Goal: Use online tool/utility: Utilize a website feature to perform a specific function

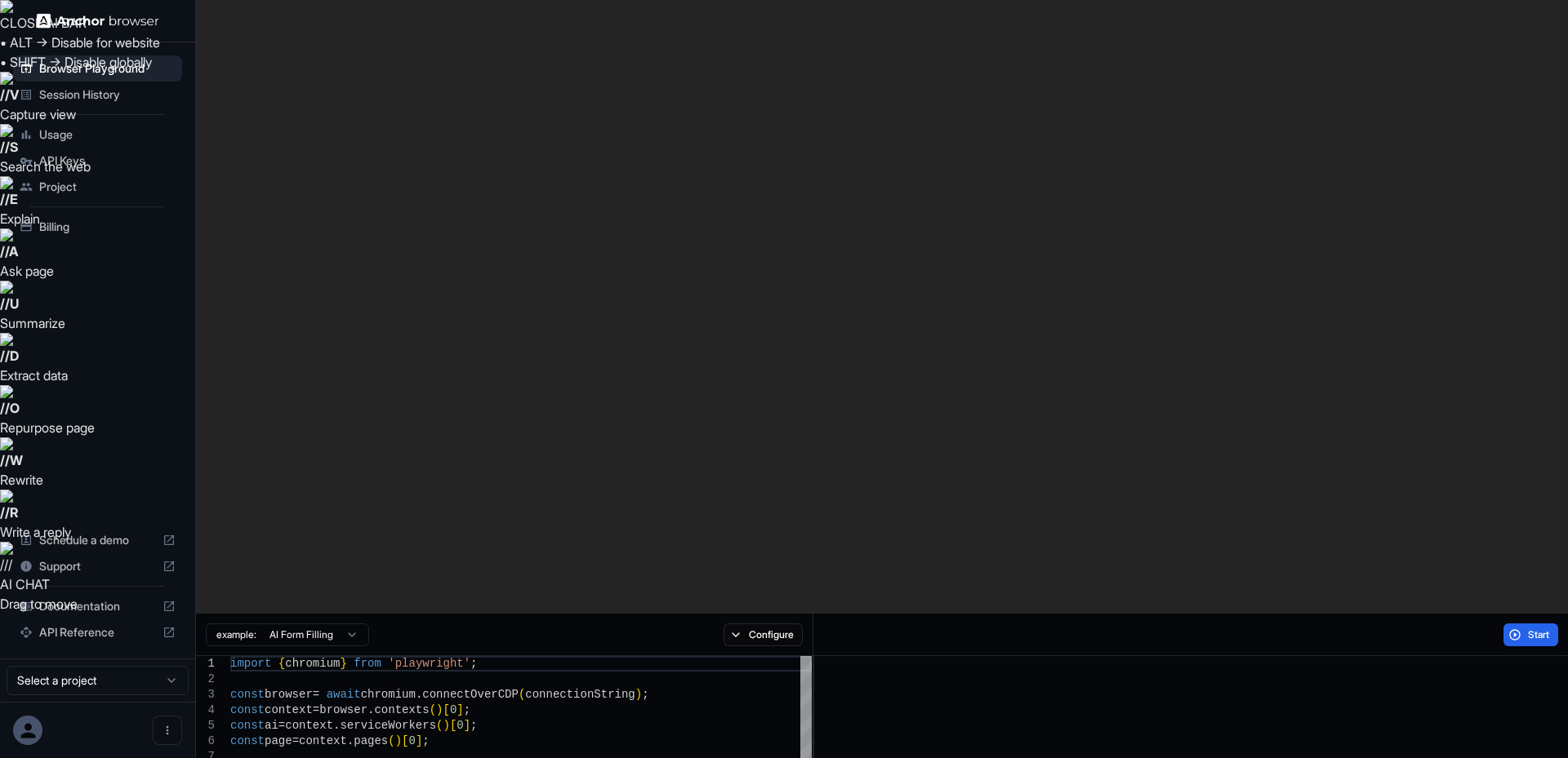
drag, startPoint x: 0, startPoint y: 0, endPoint x: 1102, endPoint y: 482, distance: 1202.8
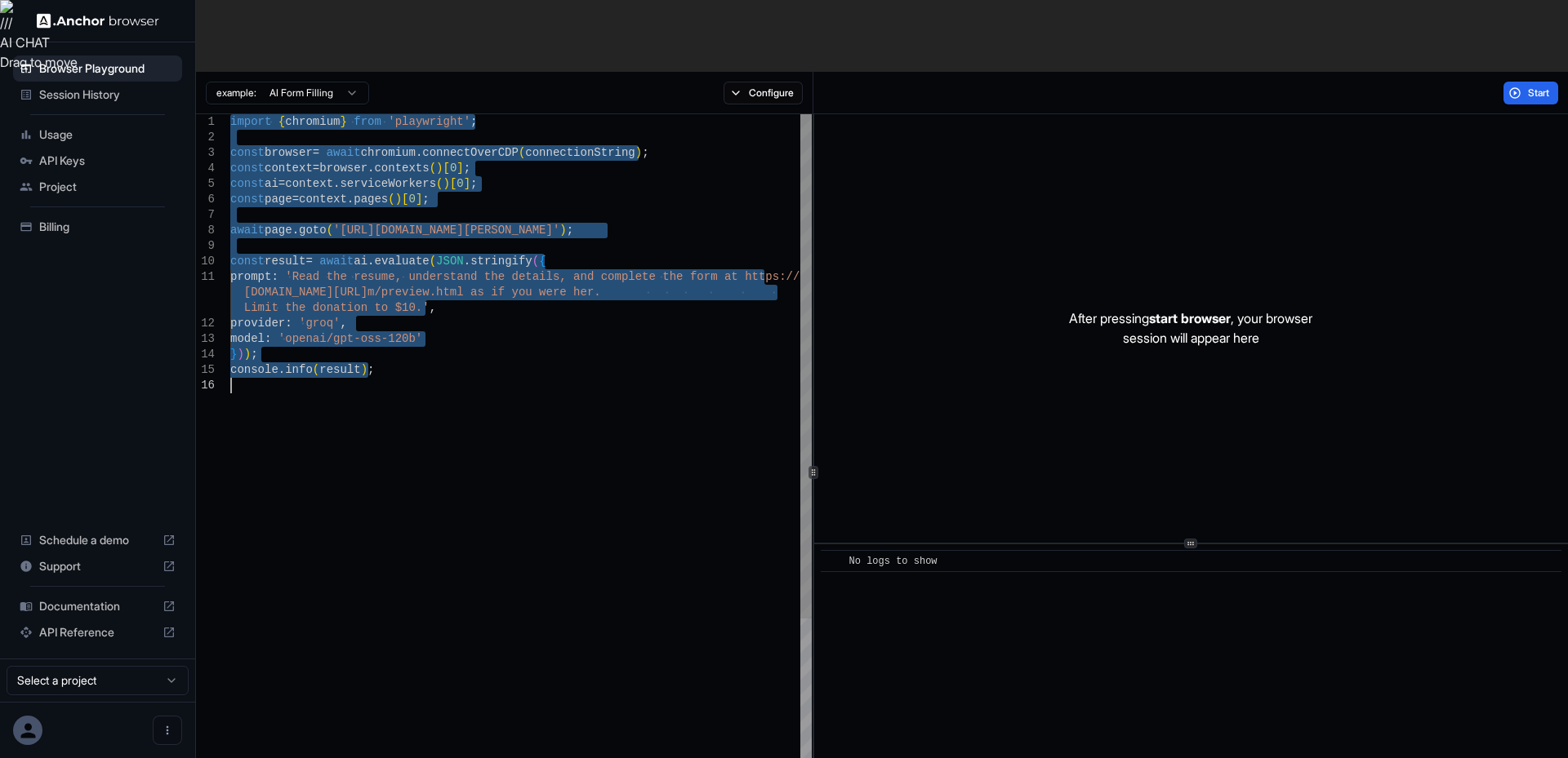
type textarea "**********"
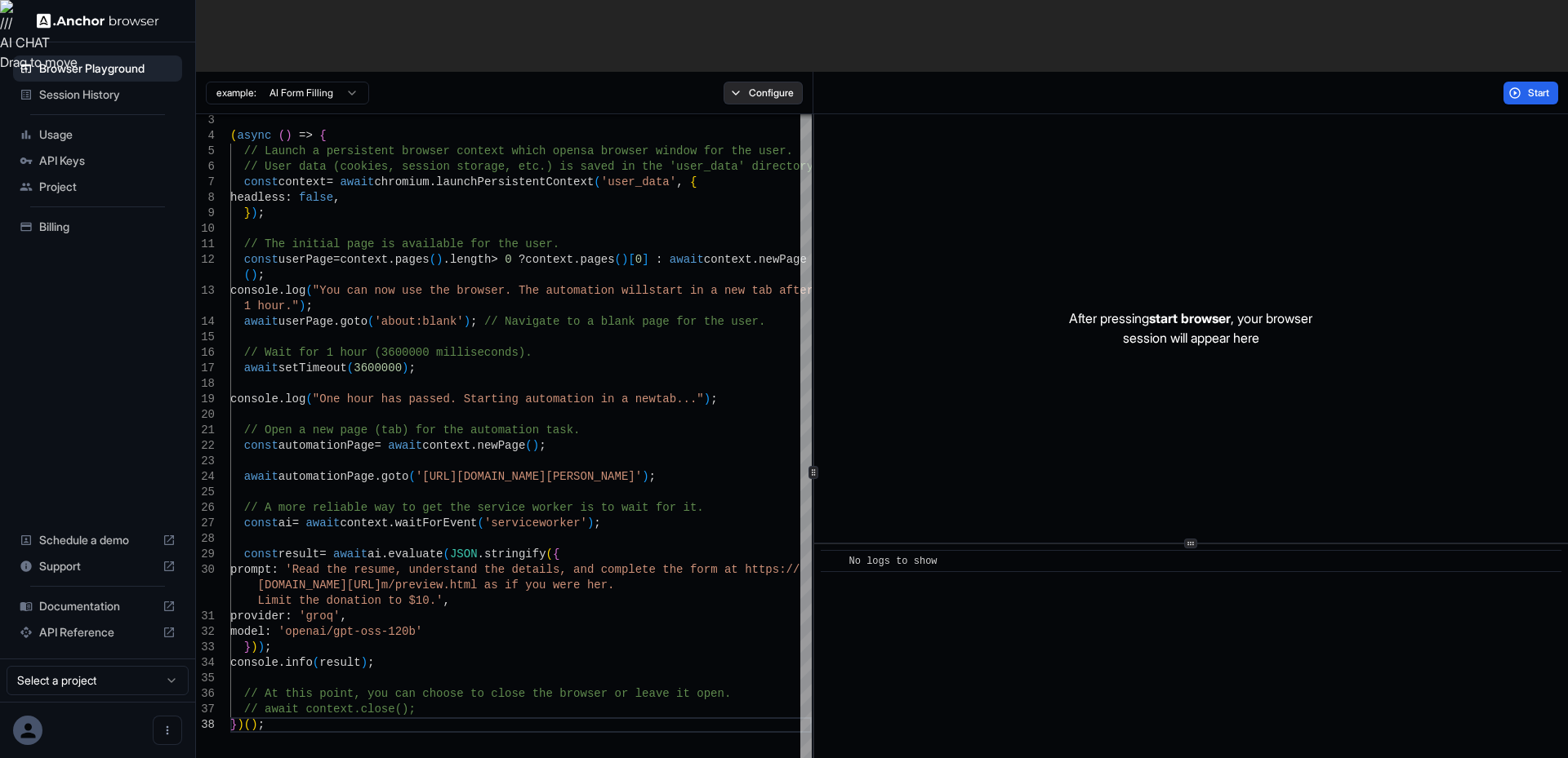
click at [793, 81] on button "Configure" at bounding box center [763, 92] width 80 height 23
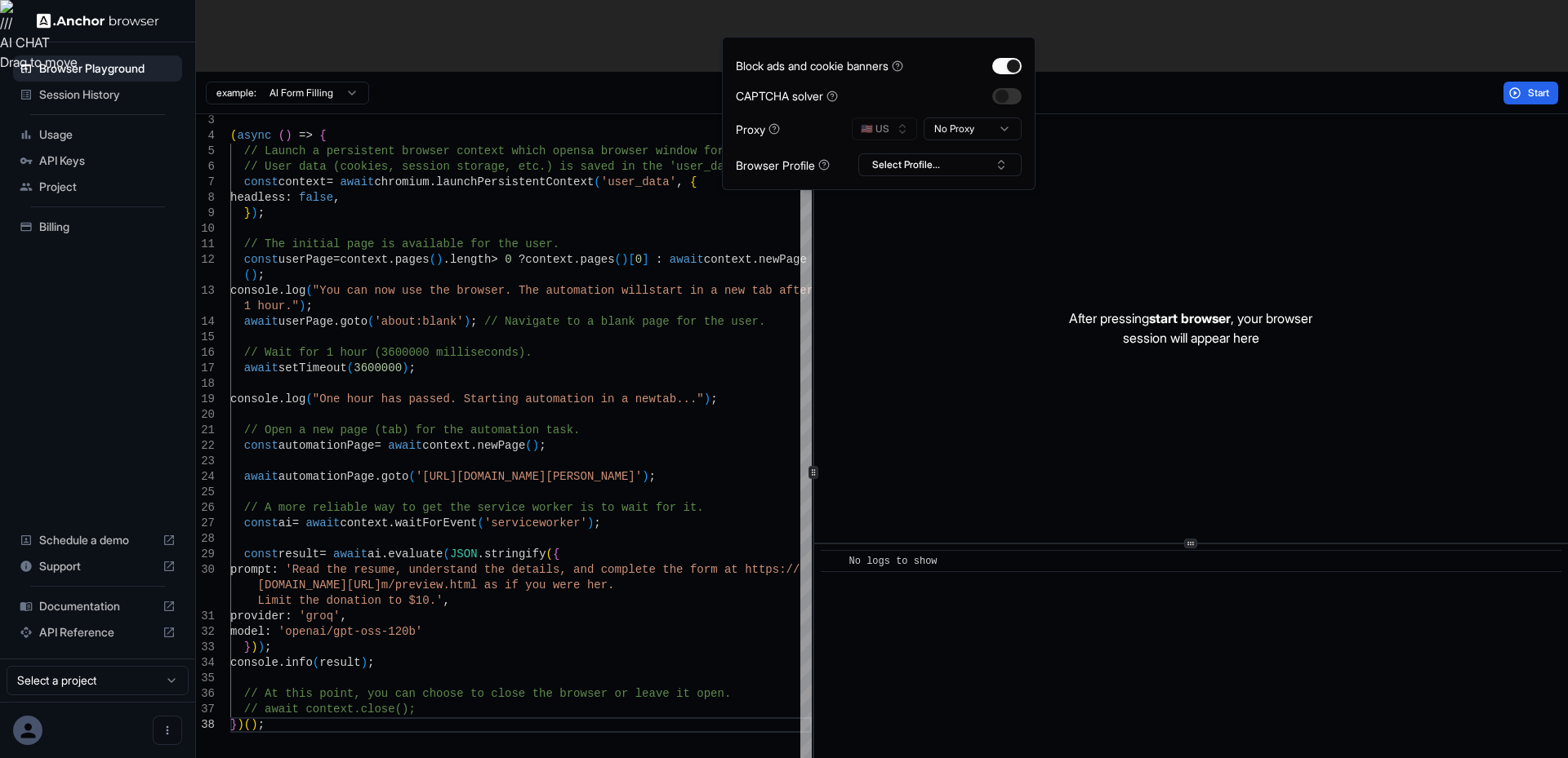
click at [793, 81] on button "Configure" at bounding box center [763, 92] width 80 height 23
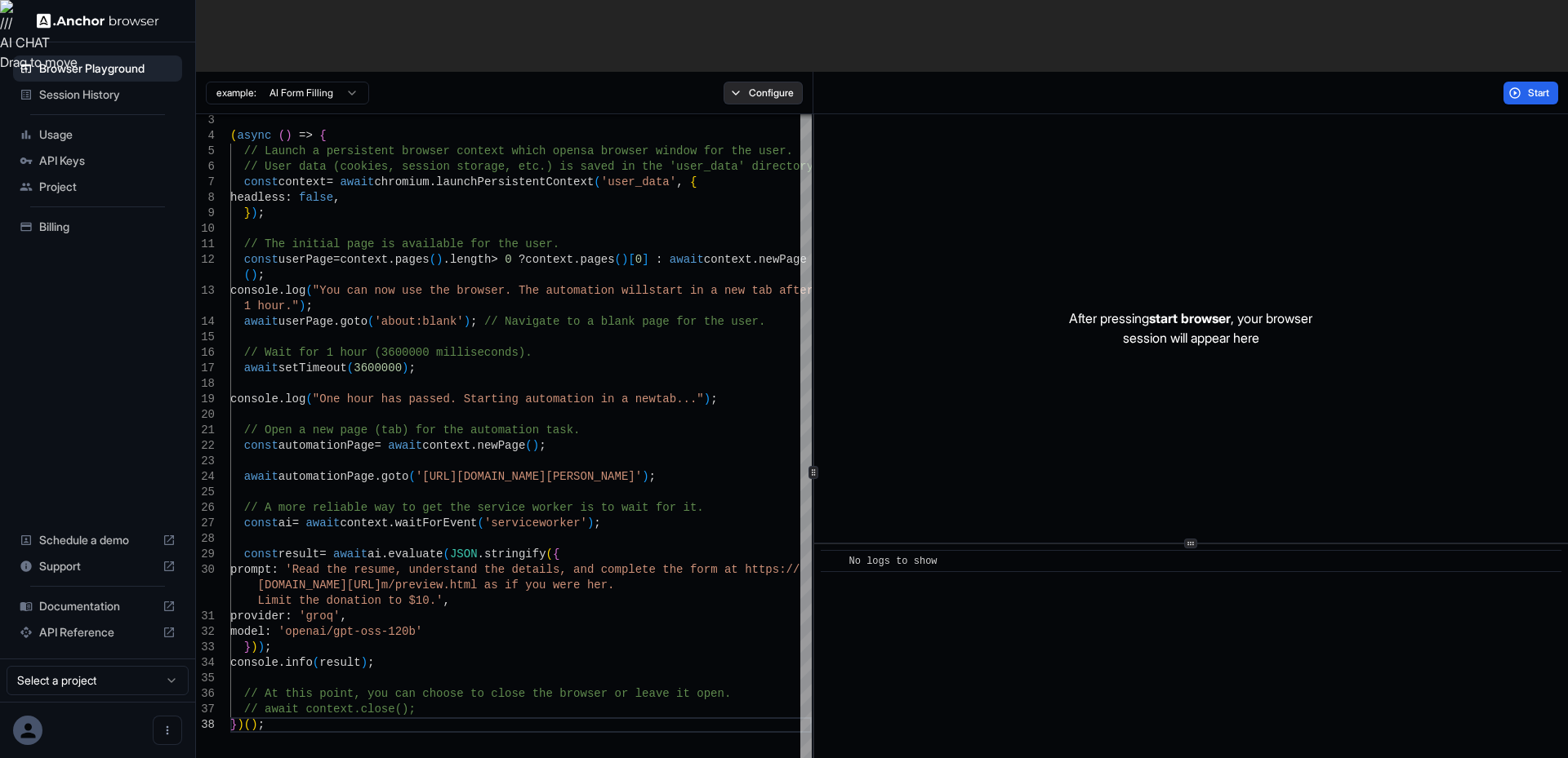
click at [782, 81] on button "Configure" at bounding box center [763, 92] width 80 height 23
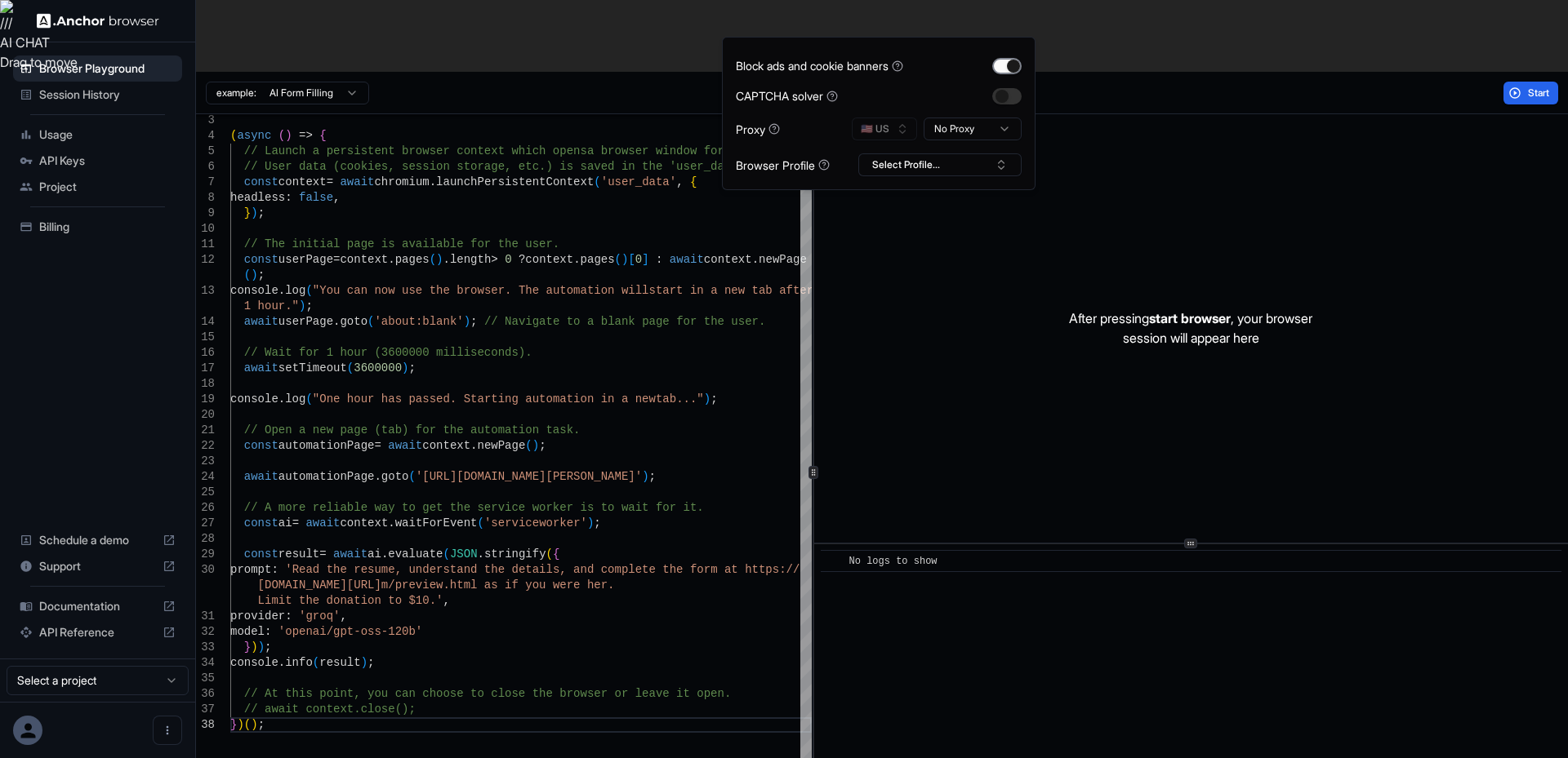
click at [1012, 66] on button "button" at bounding box center [1007, 66] width 29 height 17
click at [1507, 125] on div "After pressing start browser , your browser session will appear here" at bounding box center [1191, 328] width 754 height 429
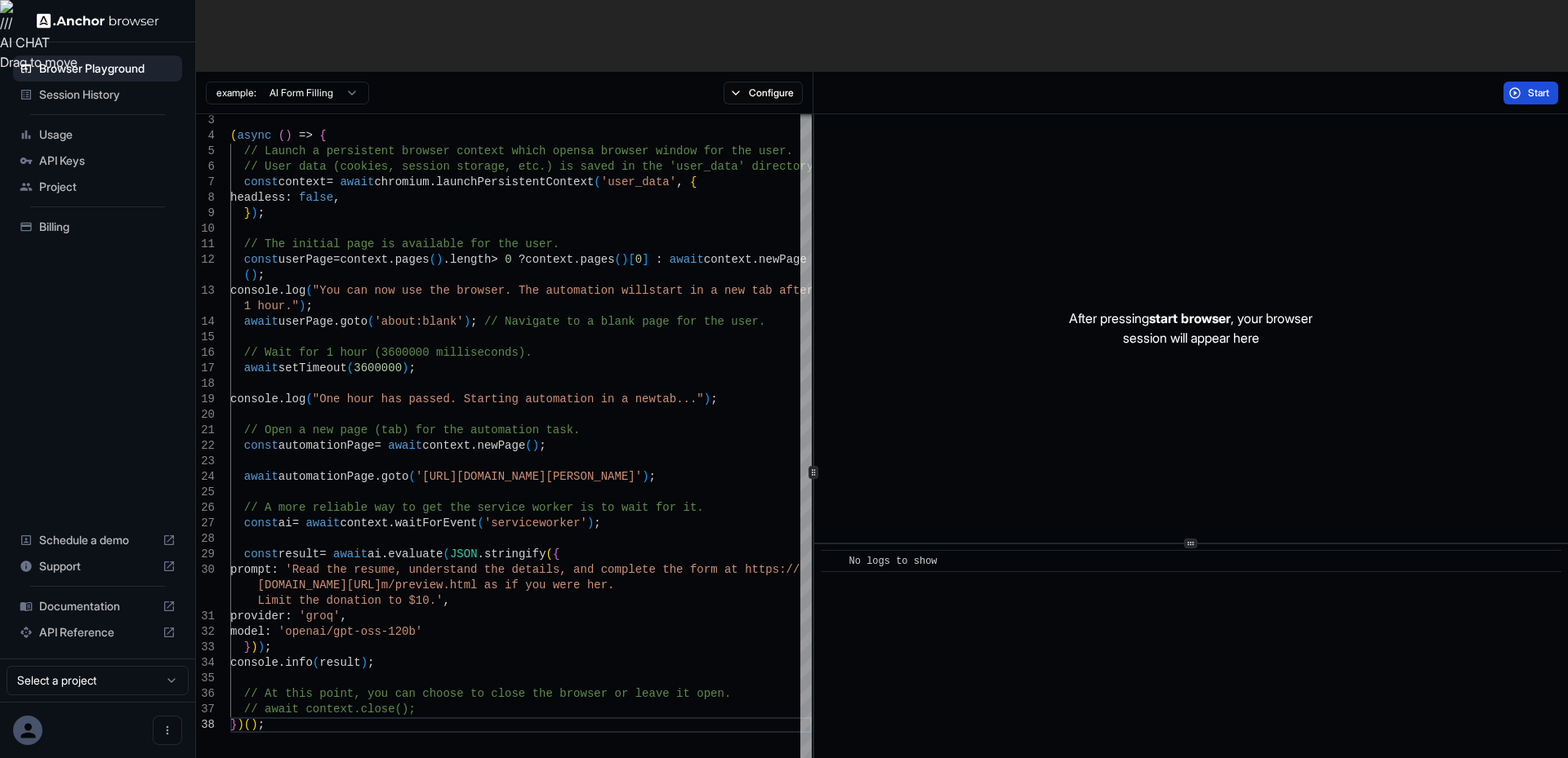
click at [1523, 81] on button "Start" at bounding box center [1532, 92] width 55 height 23
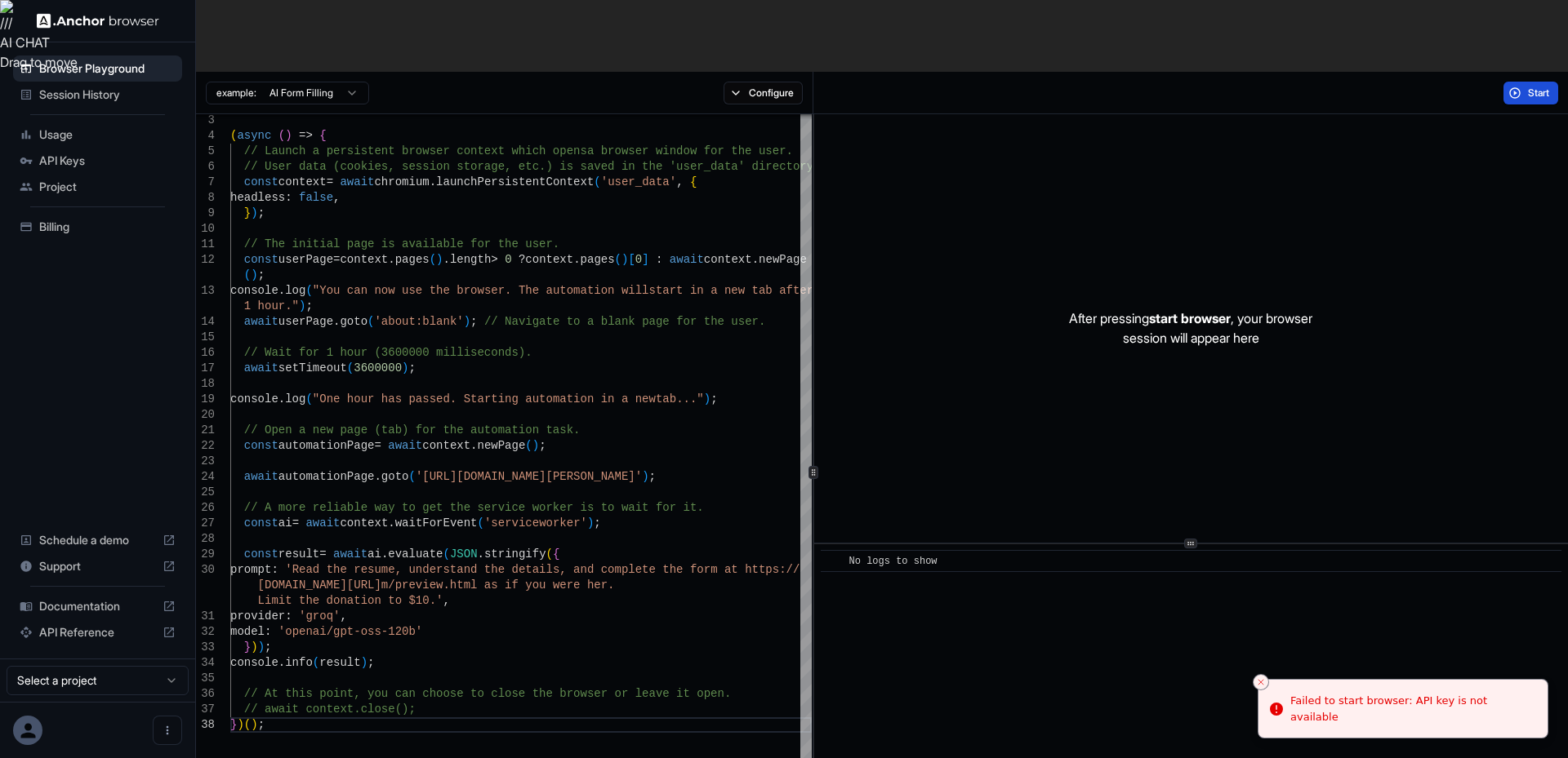
click at [1537, 86] on span "Start" at bounding box center [1540, 92] width 23 height 13
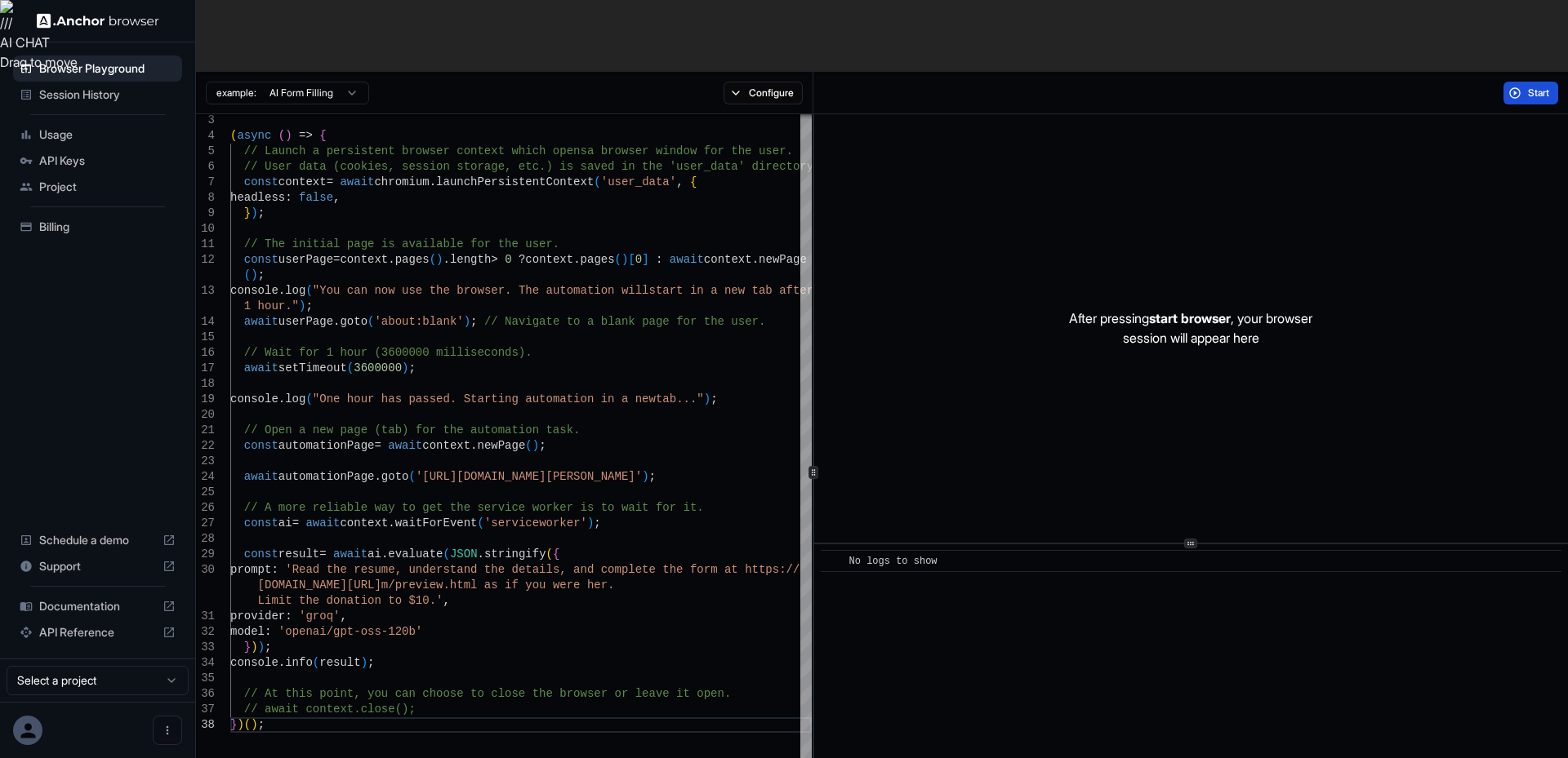
click at [1539, 86] on span "Start" at bounding box center [1540, 92] width 23 height 13
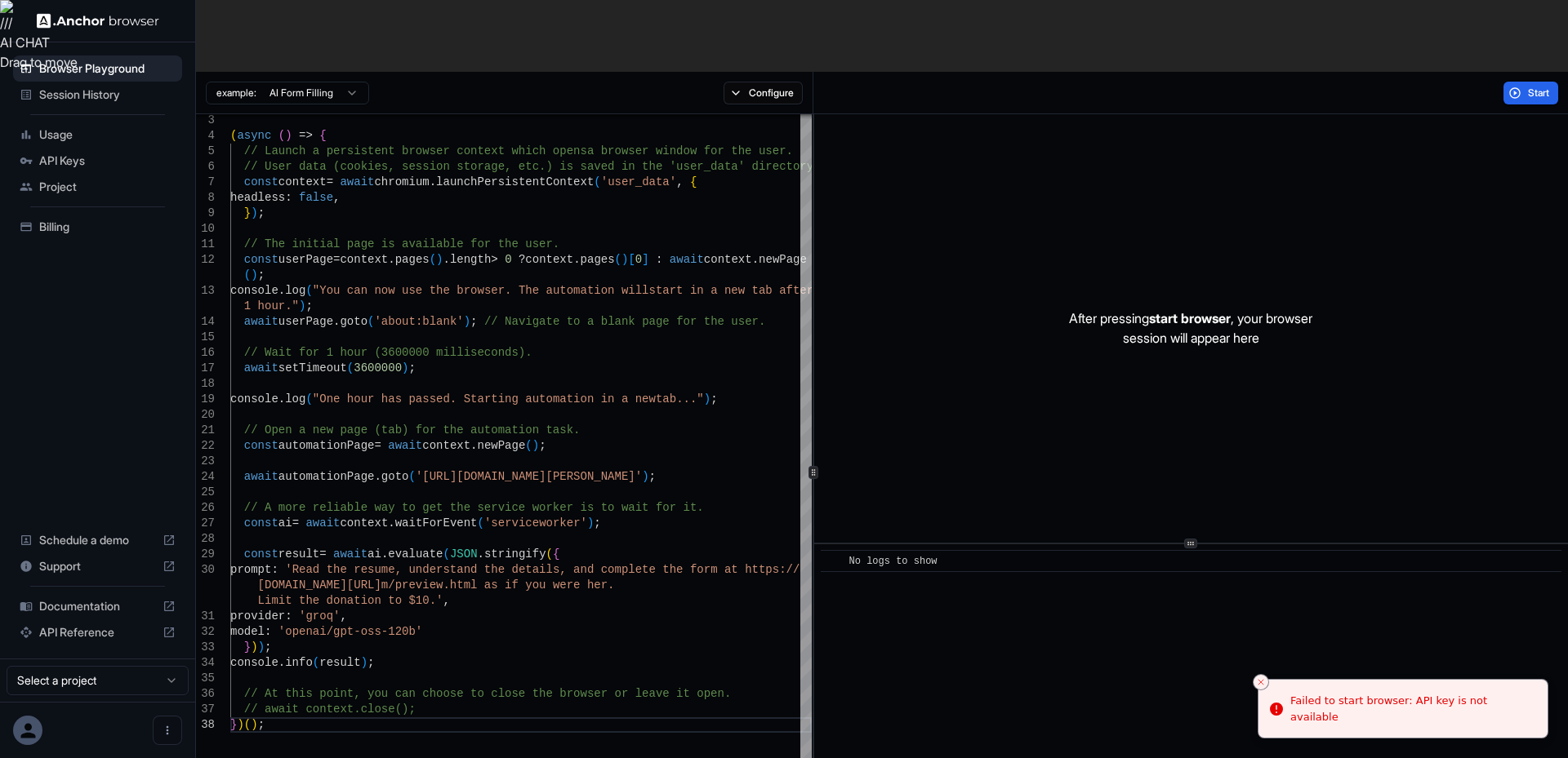
click at [110, 153] on span "API Keys" at bounding box center [107, 160] width 137 height 17
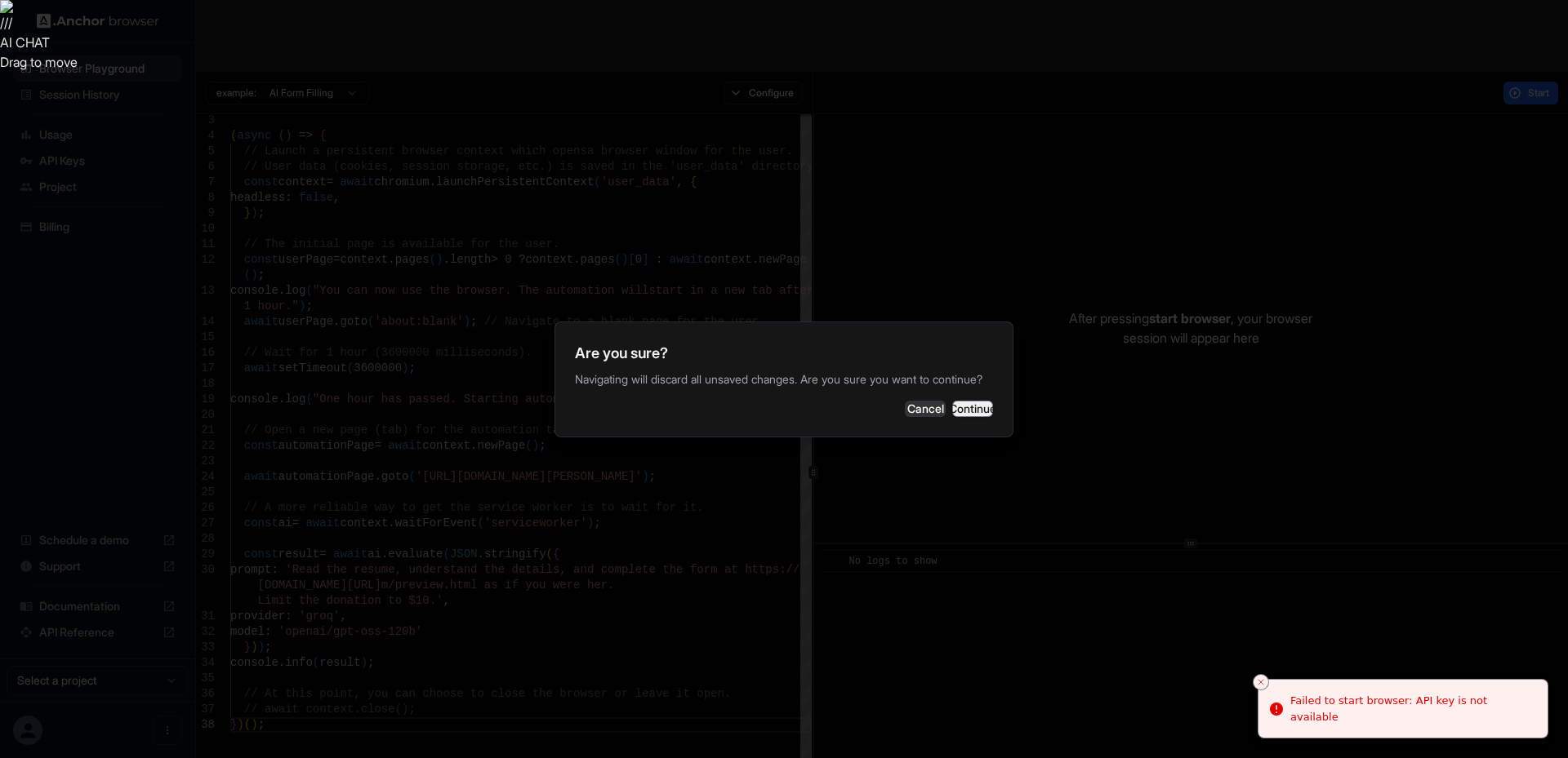
click at [952, 417] on button "Continue" at bounding box center [973, 408] width 41 height 17
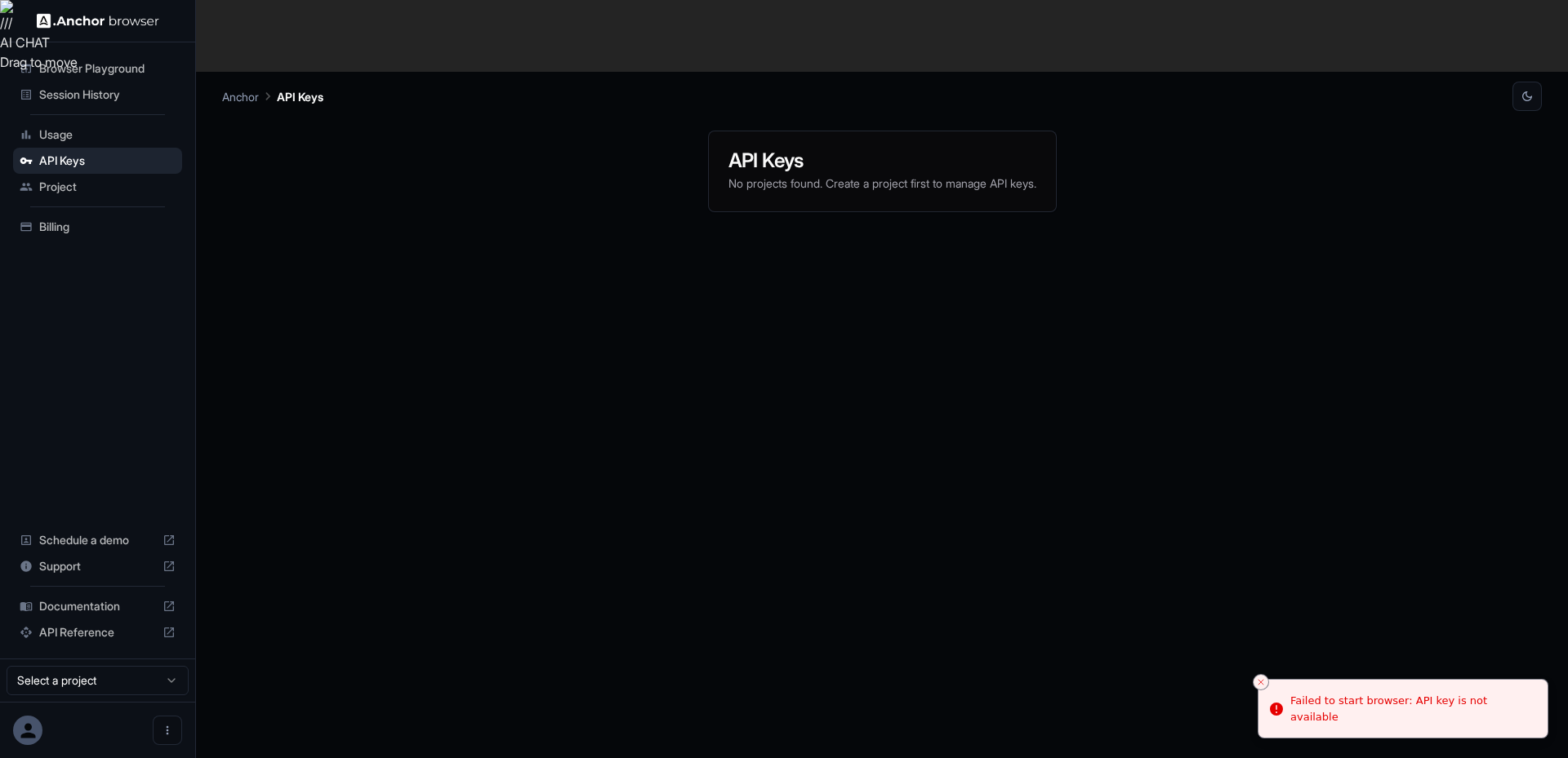
click at [733, 238] on div "API Keys No projects found. Create a project first to manage API keys." at bounding box center [882, 470] width 388 height 720
drag, startPoint x: 996, startPoint y: 69, endPoint x: 957, endPoint y: 107, distance: 54.5
click at [993, 132] on div "API Keys No projects found. Create a project first to manage API keys." at bounding box center [882, 171] width 347 height 80
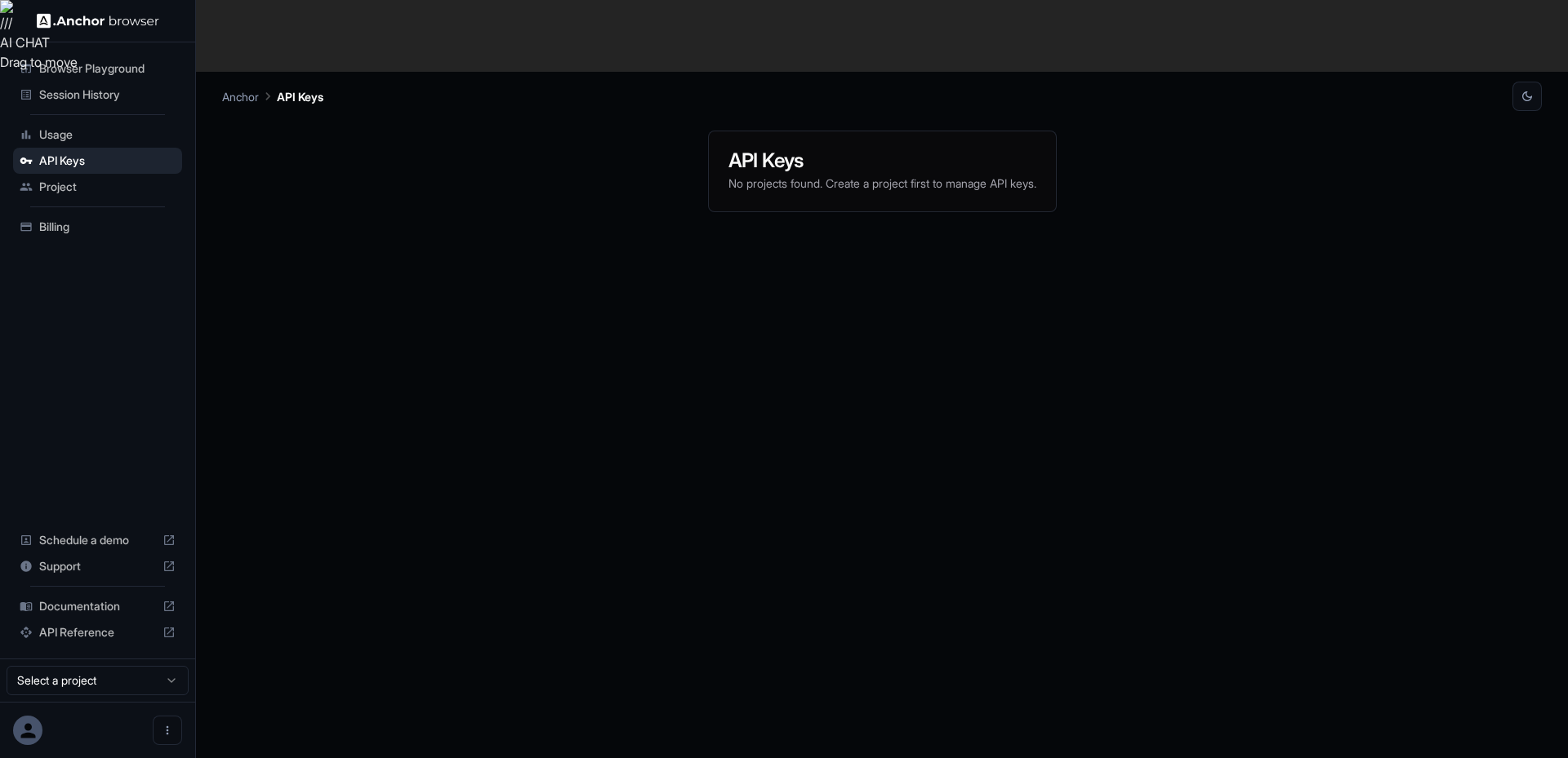
click at [957, 176] on p "No projects found. Create a project first to manage API keys." at bounding box center [882, 184] width 308 height 17
click at [105, 191] on span "Project" at bounding box center [107, 187] width 137 height 17
click at [540, 246] on div "Project Members No projects found. Create a project first to manage members." at bounding box center [882, 470] width 1320 height 720
click at [71, 729] on div at bounding box center [97, 730] width 196 height 56
click at [143, 741] on div at bounding box center [97, 730] width 196 height 56
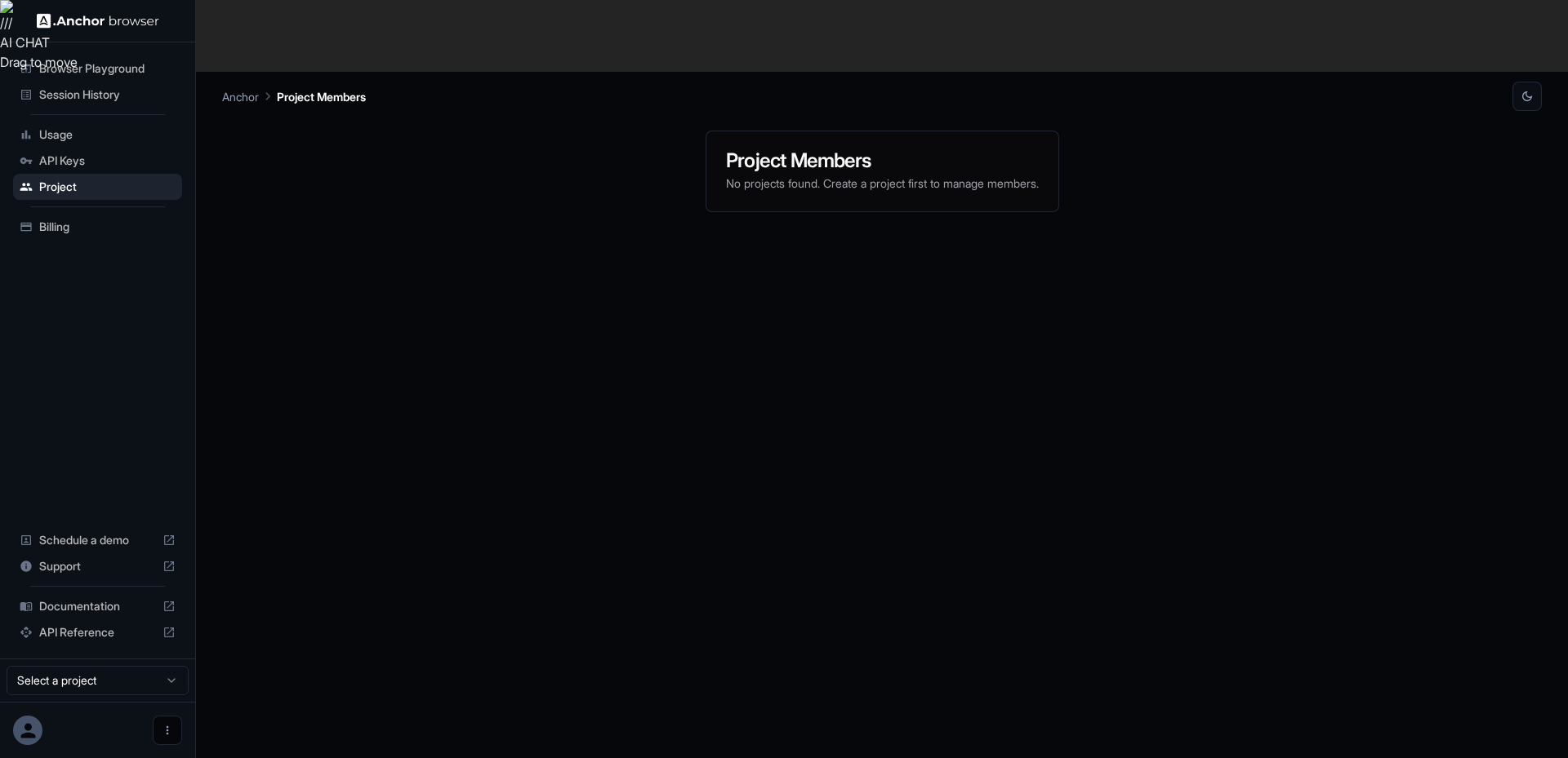
click at [168, 728] on icon "Open menu" at bounding box center [168, 731] width 2 height 9
click at [139, 696] on div at bounding box center [784, 379] width 1568 height 758
click at [152, 684] on html "// / AI CHAT Drag to move Browser Playground Session History Usage API Keys Pro…" at bounding box center [784, 415] width 1568 height 831
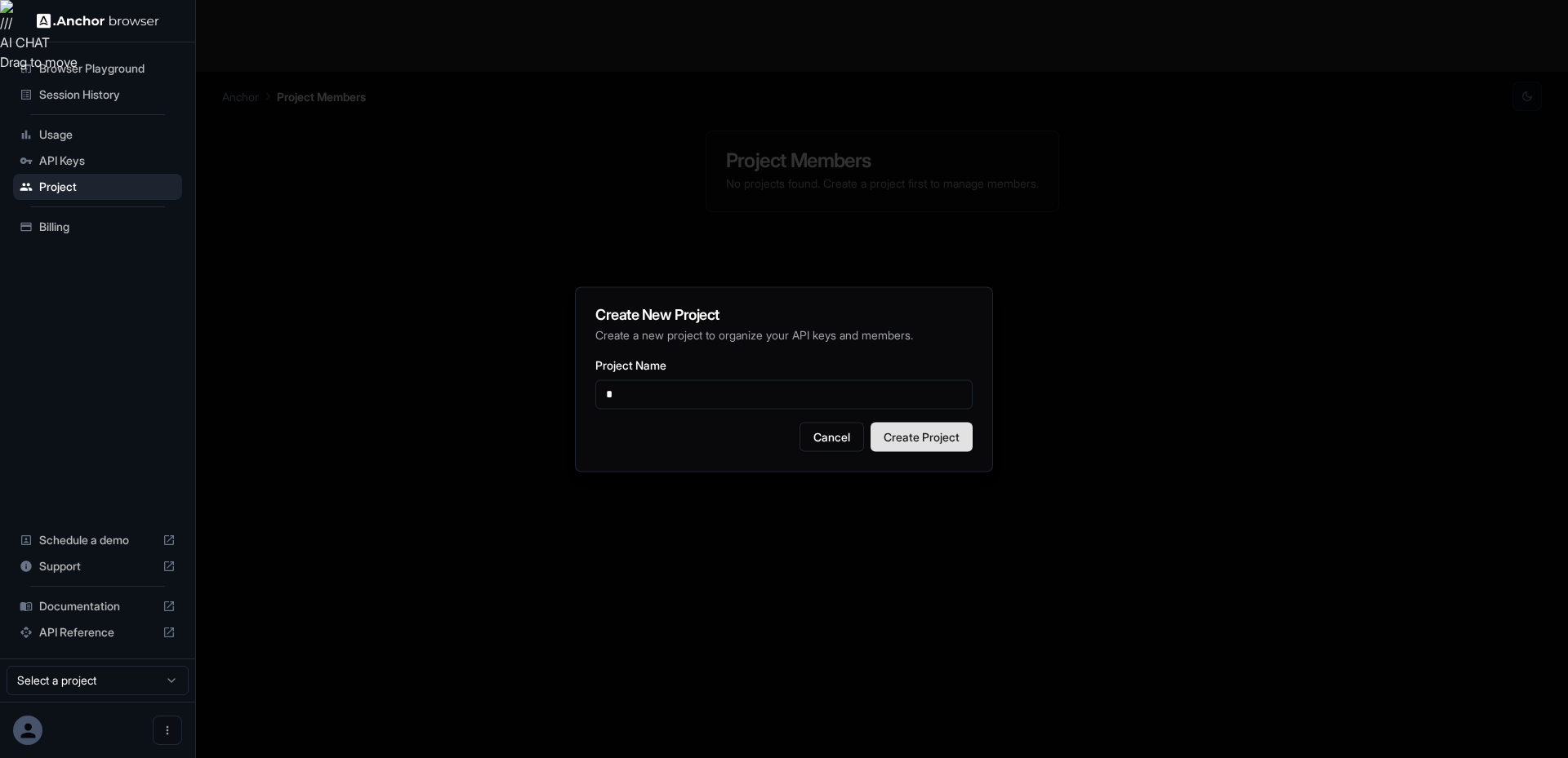
type input "*"
click at [917, 436] on button "Create Project" at bounding box center [922, 437] width 102 height 29
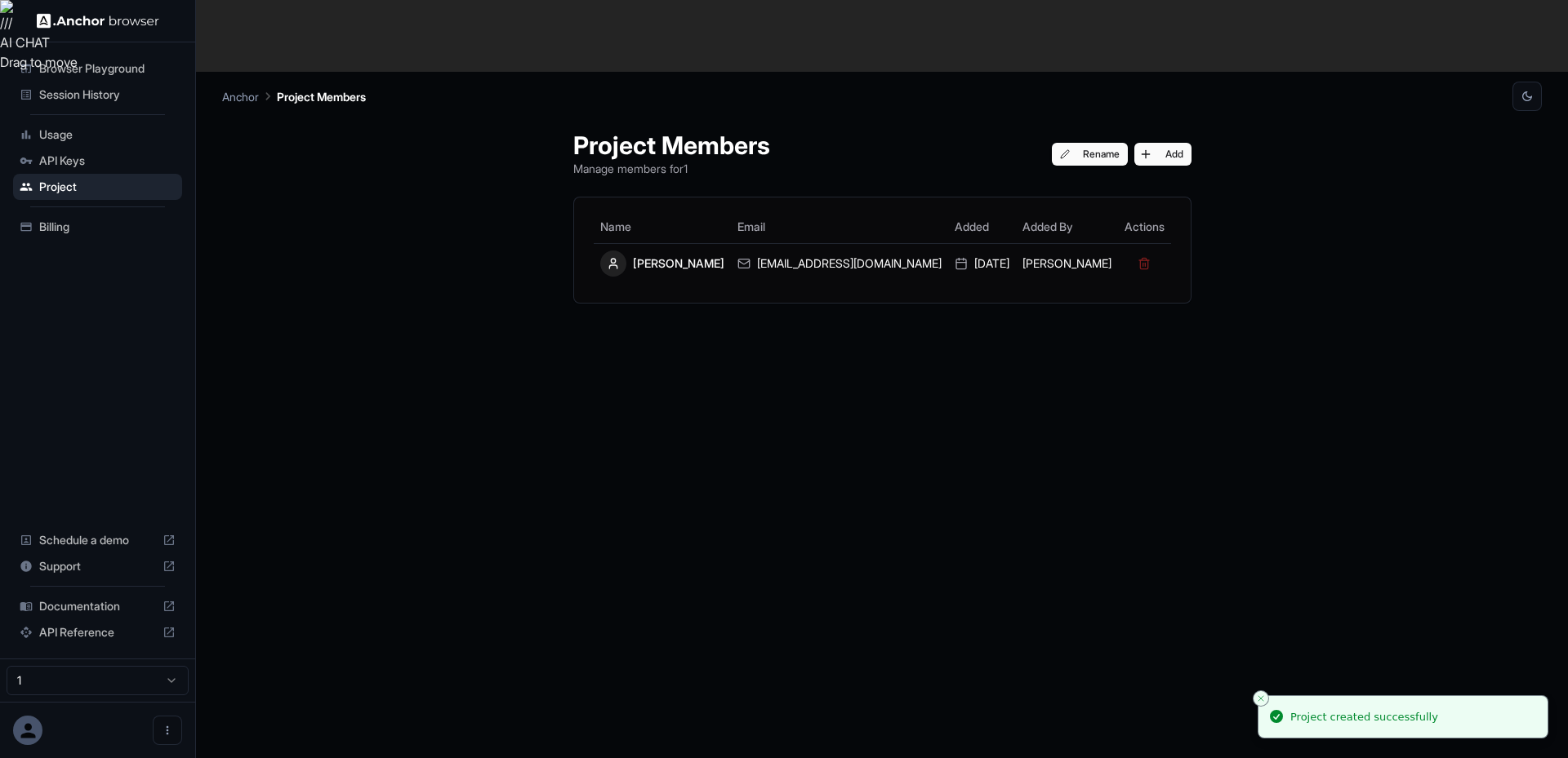
click at [121, 75] on span "Browser Playground" at bounding box center [107, 69] width 137 height 17
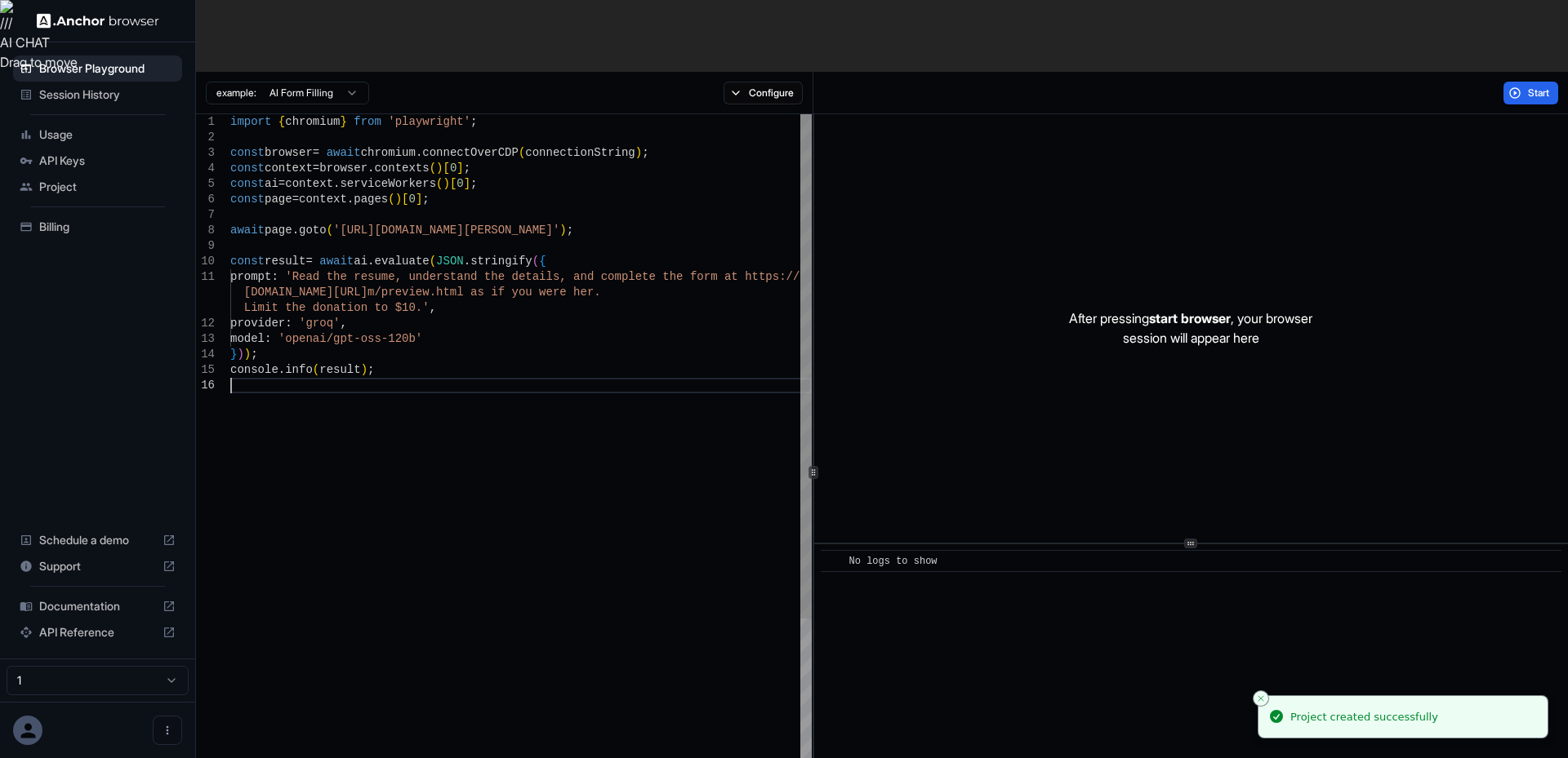
click at [618, 448] on div "import { chromium } from 'playwright' ; const browser = await chromium . connec…" at bounding box center [521, 594] width 582 height 960
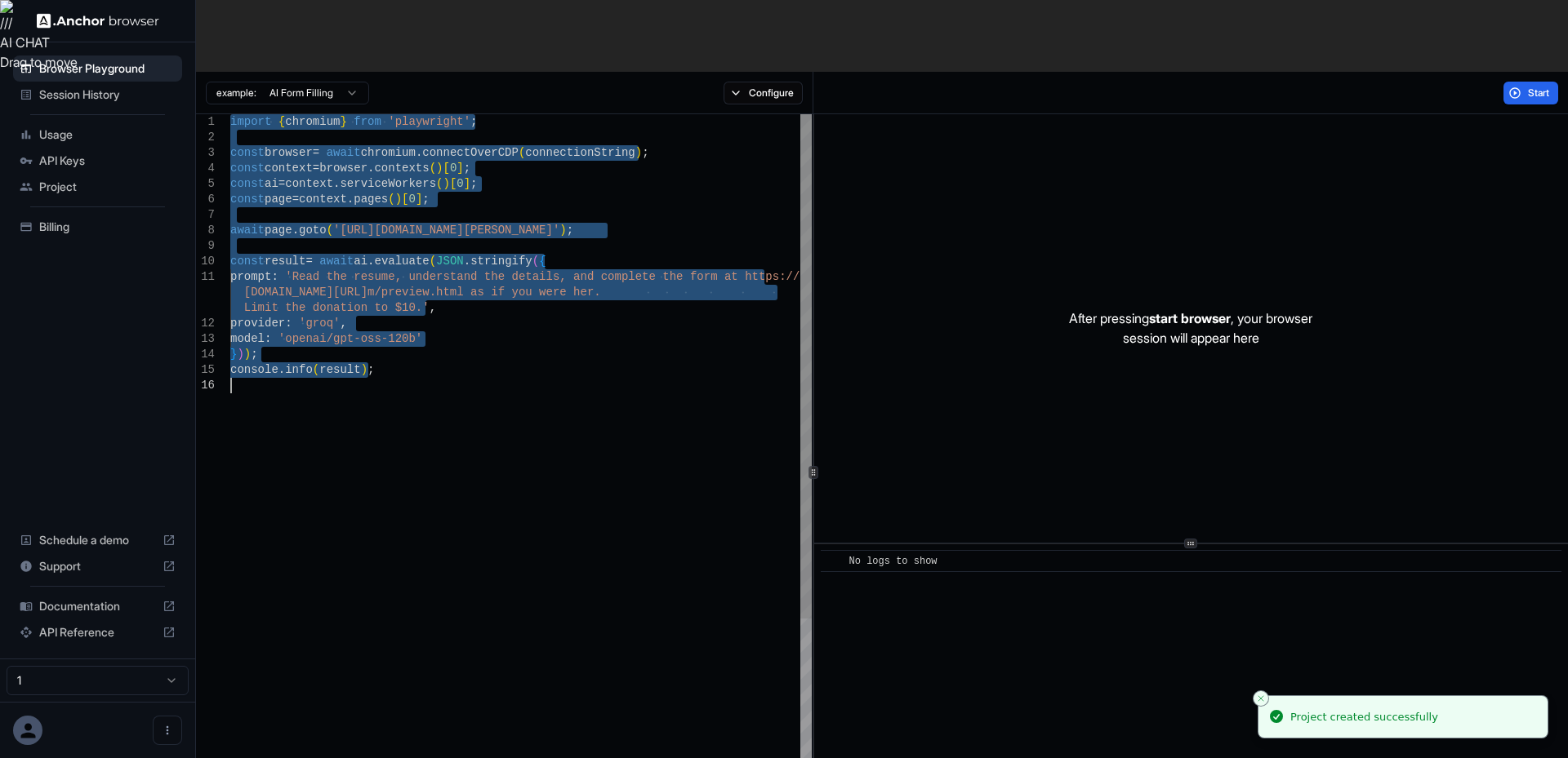
type textarea "**********"
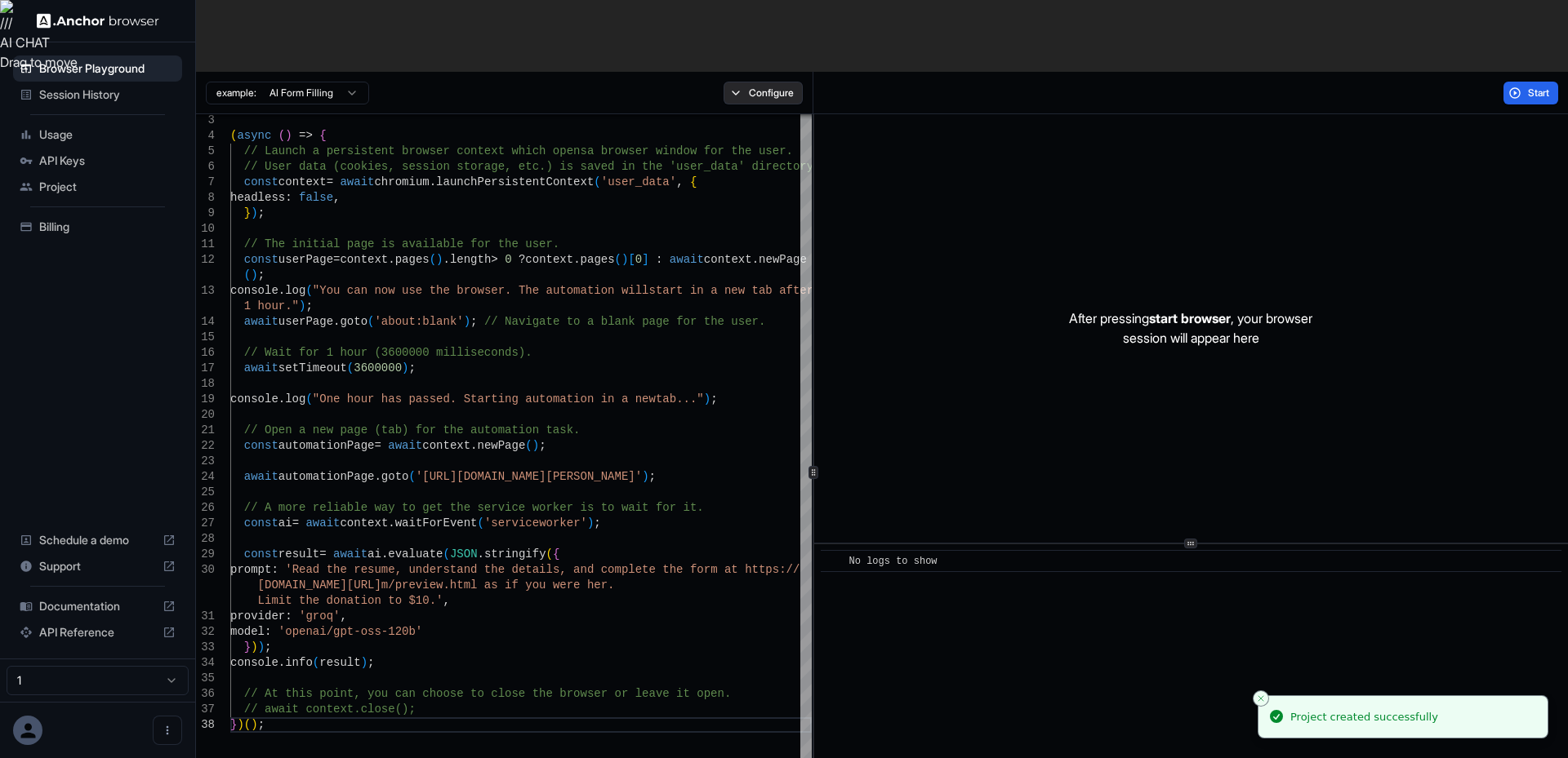
click at [763, 81] on button "Configure" at bounding box center [763, 92] width 80 height 23
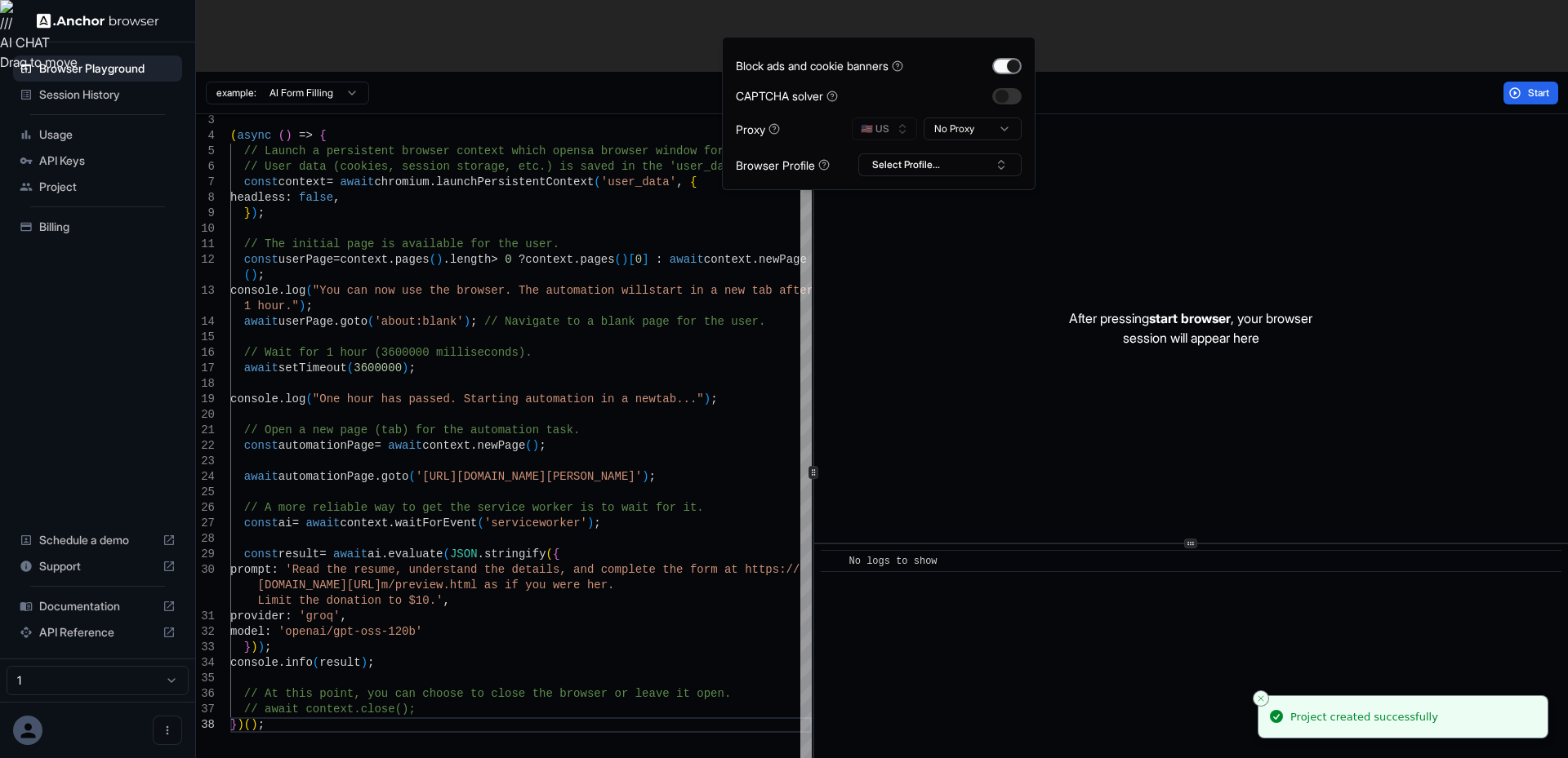
click at [1011, 71] on button "button" at bounding box center [1007, 66] width 29 height 17
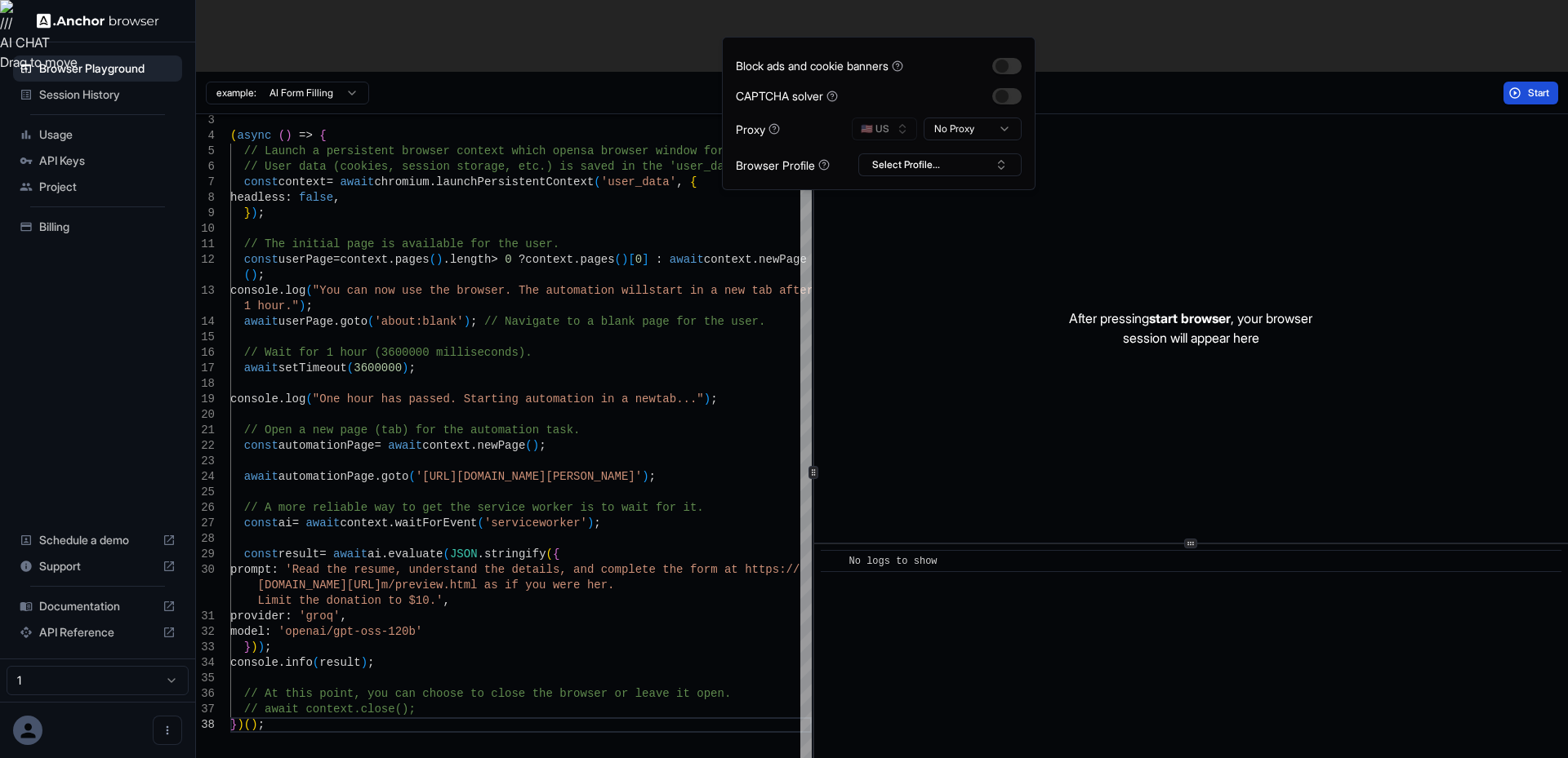
click at [1515, 81] on button "Start" at bounding box center [1532, 92] width 55 height 23
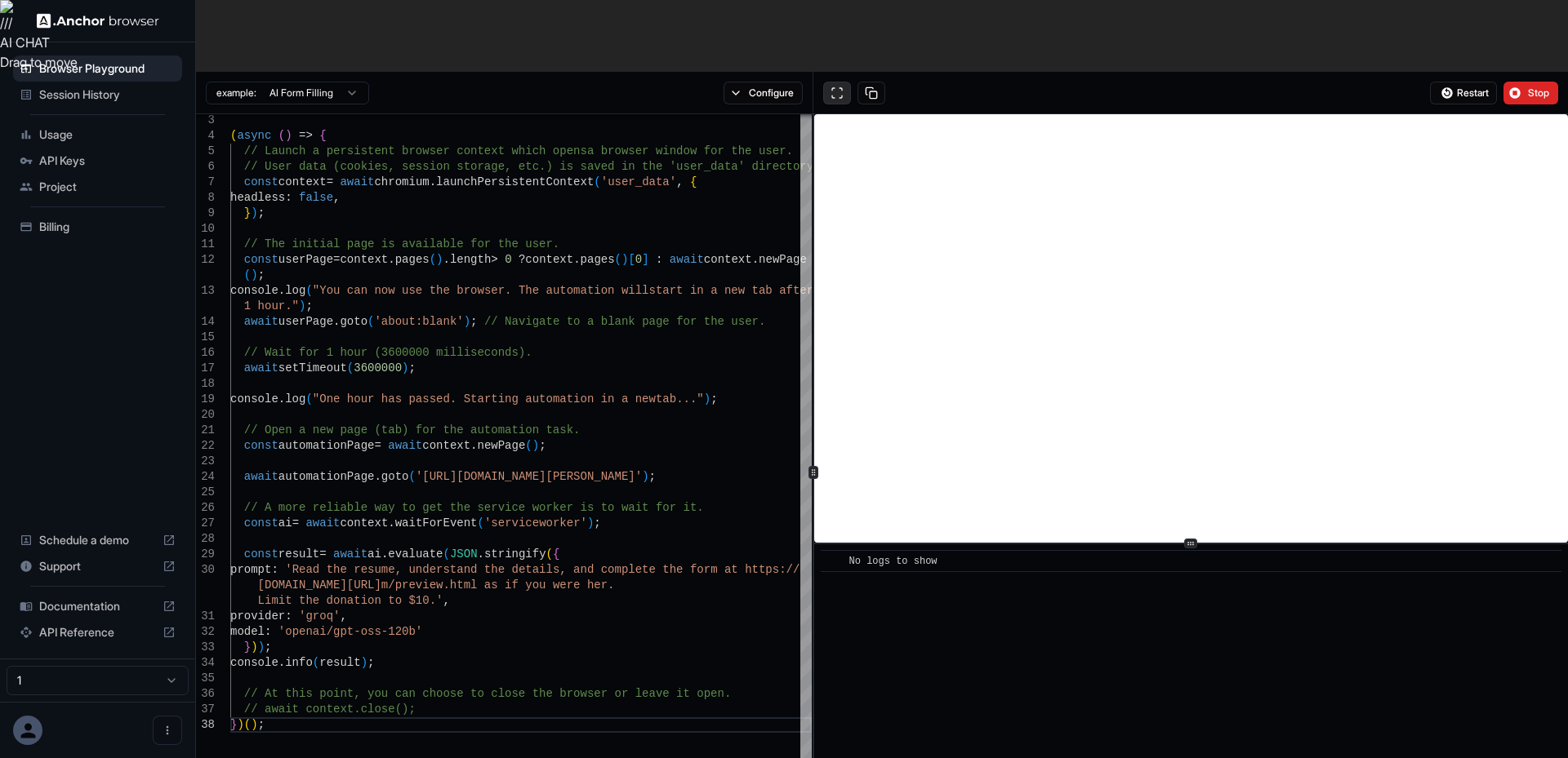
click at [837, 81] on button at bounding box center [837, 92] width 28 height 23
